Goal: Task Accomplishment & Management: Use online tool/utility

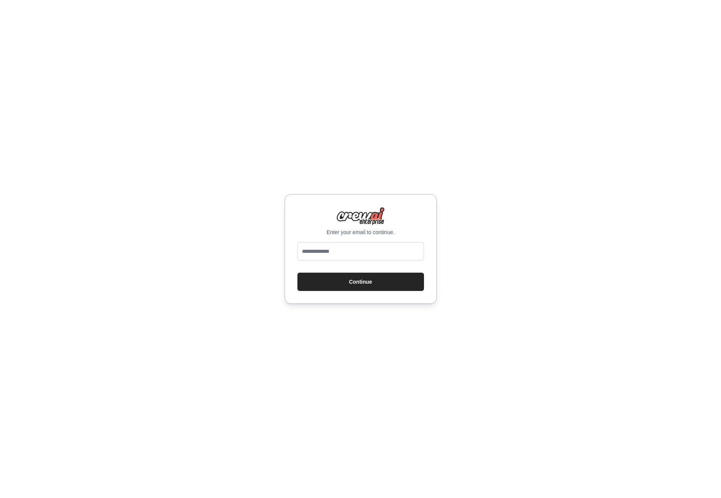
type input "**********"
click at [357, 279] on button "Continue" at bounding box center [360, 281] width 127 height 18
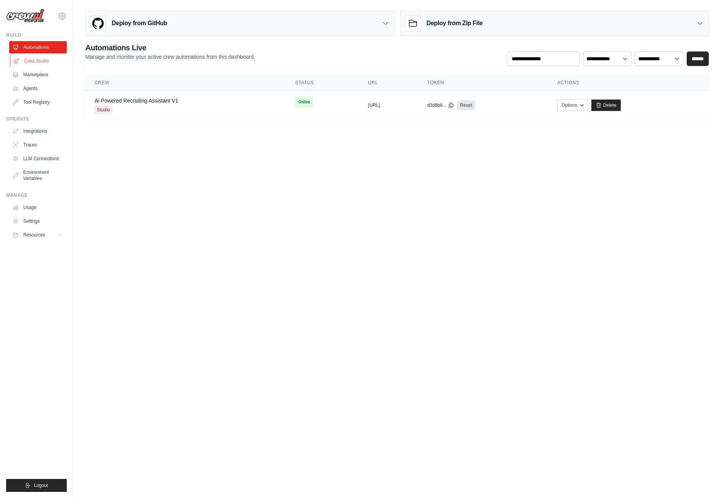
click at [49, 60] on link "Crew Studio" at bounding box center [39, 61] width 58 height 12
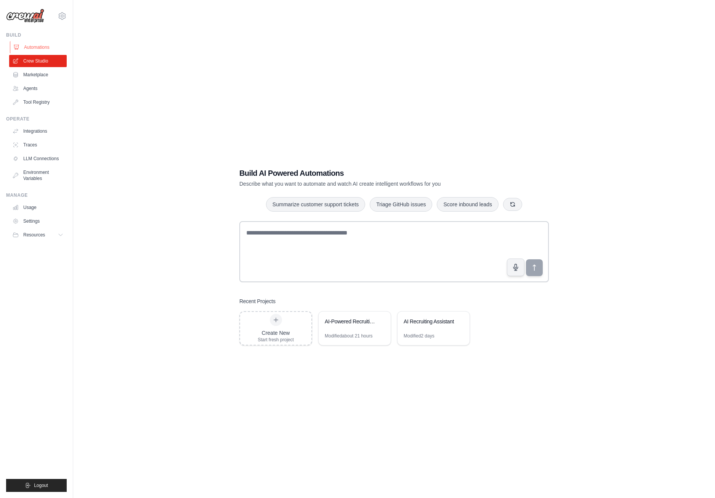
click at [40, 47] on link "Automations" at bounding box center [39, 47] width 58 height 12
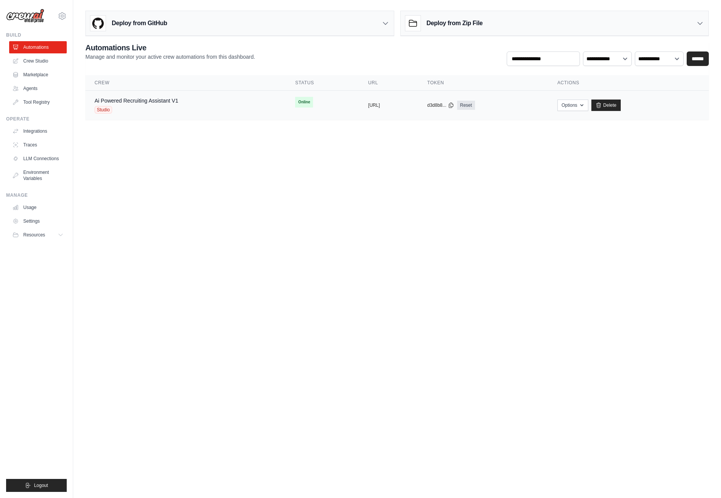
click at [243, 103] on div "Ai Powered Recruiting Assistant V1 Studio" at bounding box center [186, 105] width 182 height 17
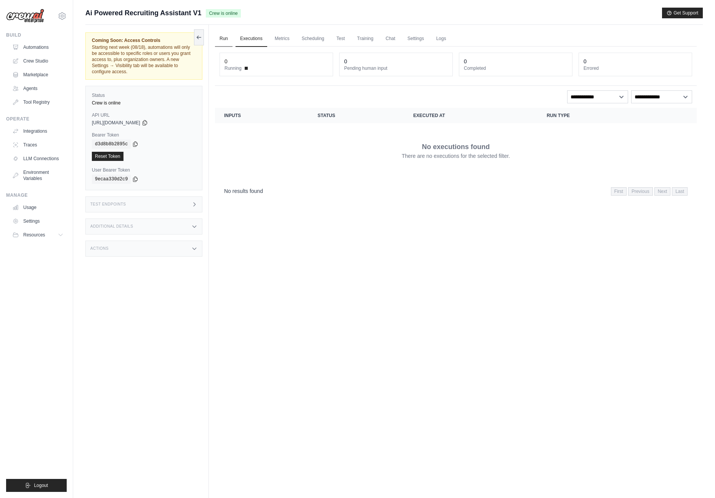
click at [221, 40] on link "Run" at bounding box center [224, 39] width 18 height 16
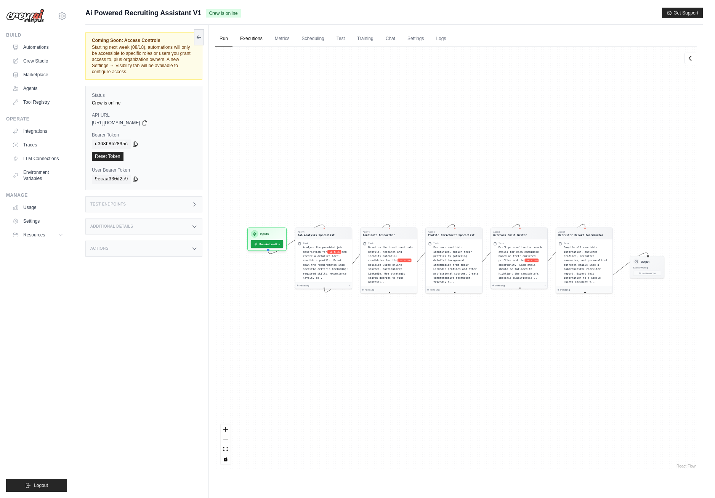
click at [259, 39] on link "Executions" at bounding box center [251, 39] width 32 height 16
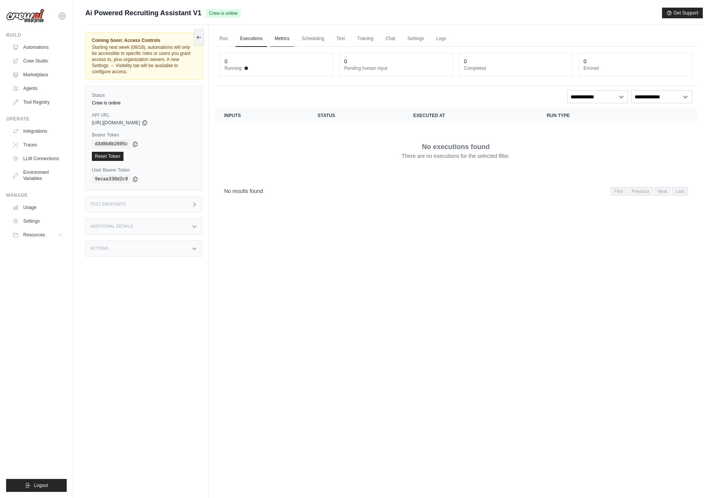
click at [286, 34] on link "Metrics" at bounding box center [282, 39] width 24 height 16
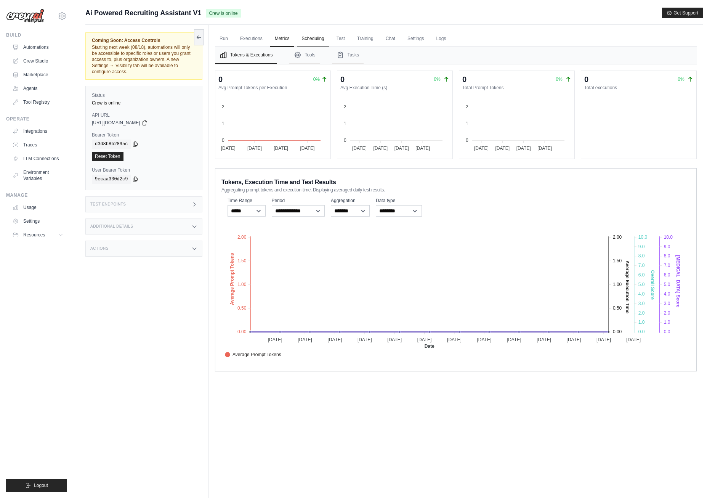
click at [314, 38] on link "Scheduling" at bounding box center [313, 39] width 32 height 16
